Goal: Task Accomplishment & Management: Use online tool/utility

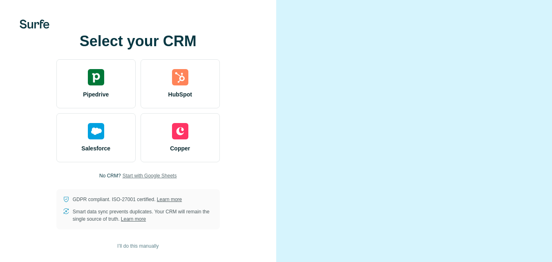
click at [142, 172] on span "Start with Google Sheets" at bounding box center [150, 175] width 54 height 7
